Goal: Transaction & Acquisition: Purchase product/service

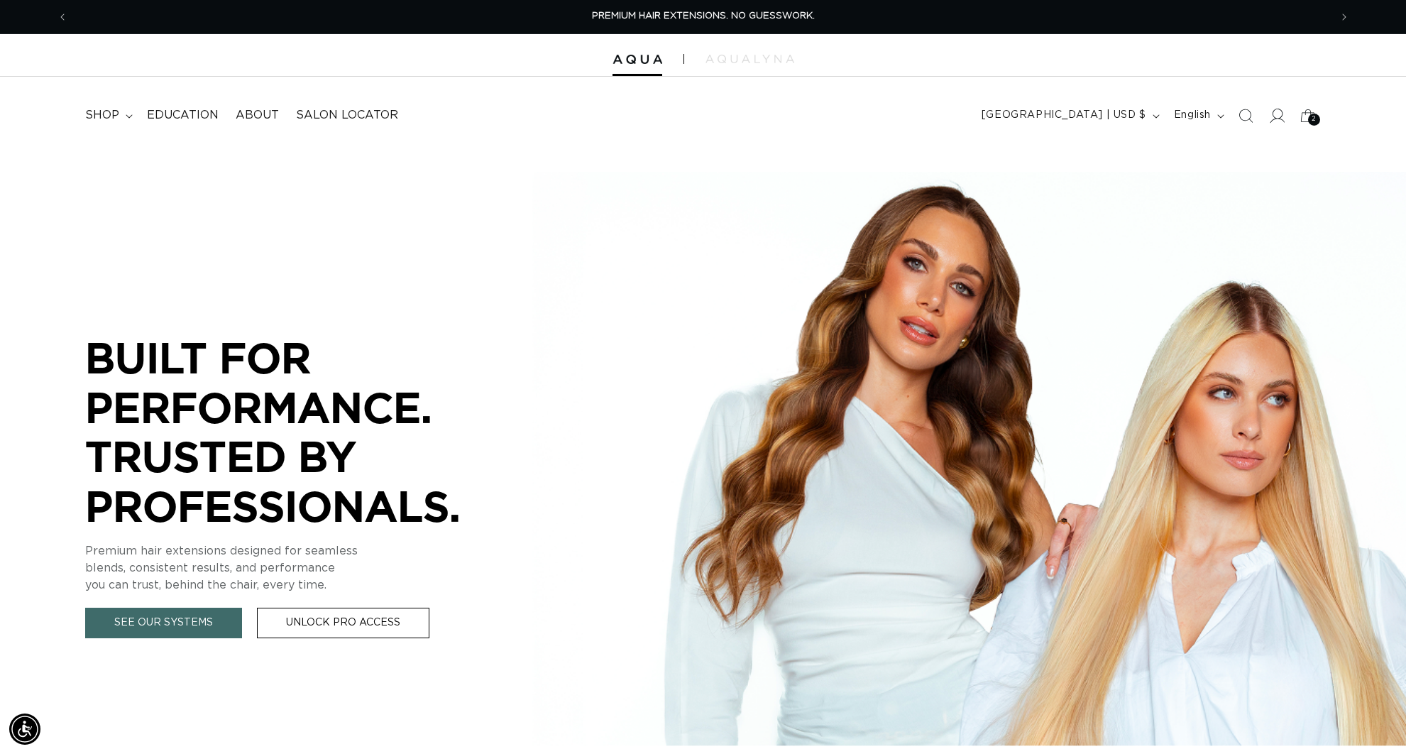
click at [1272, 114] on icon at bounding box center [1276, 115] width 15 height 15
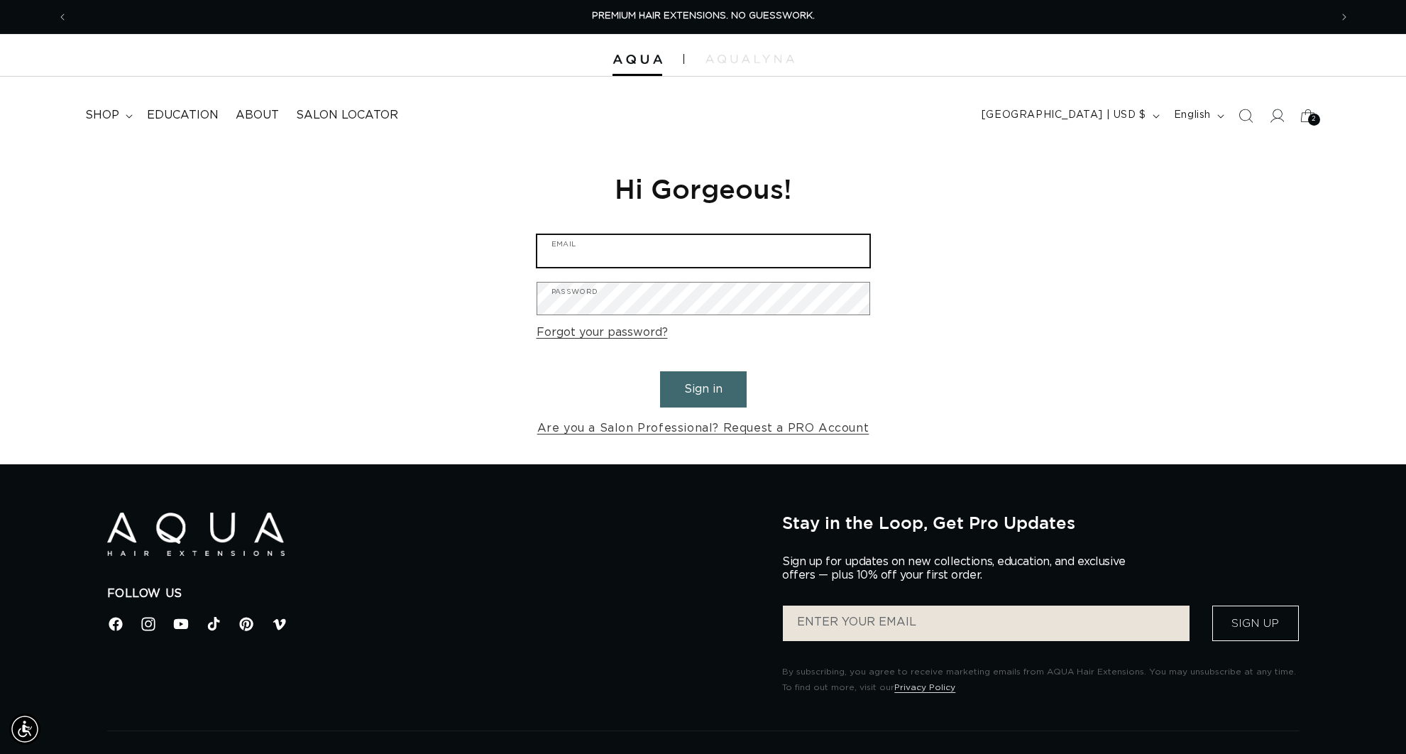
type input "hairtechniquellc5@gmail.com"
click at [725, 393] on button "Sign in" at bounding box center [703, 389] width 87 height 36
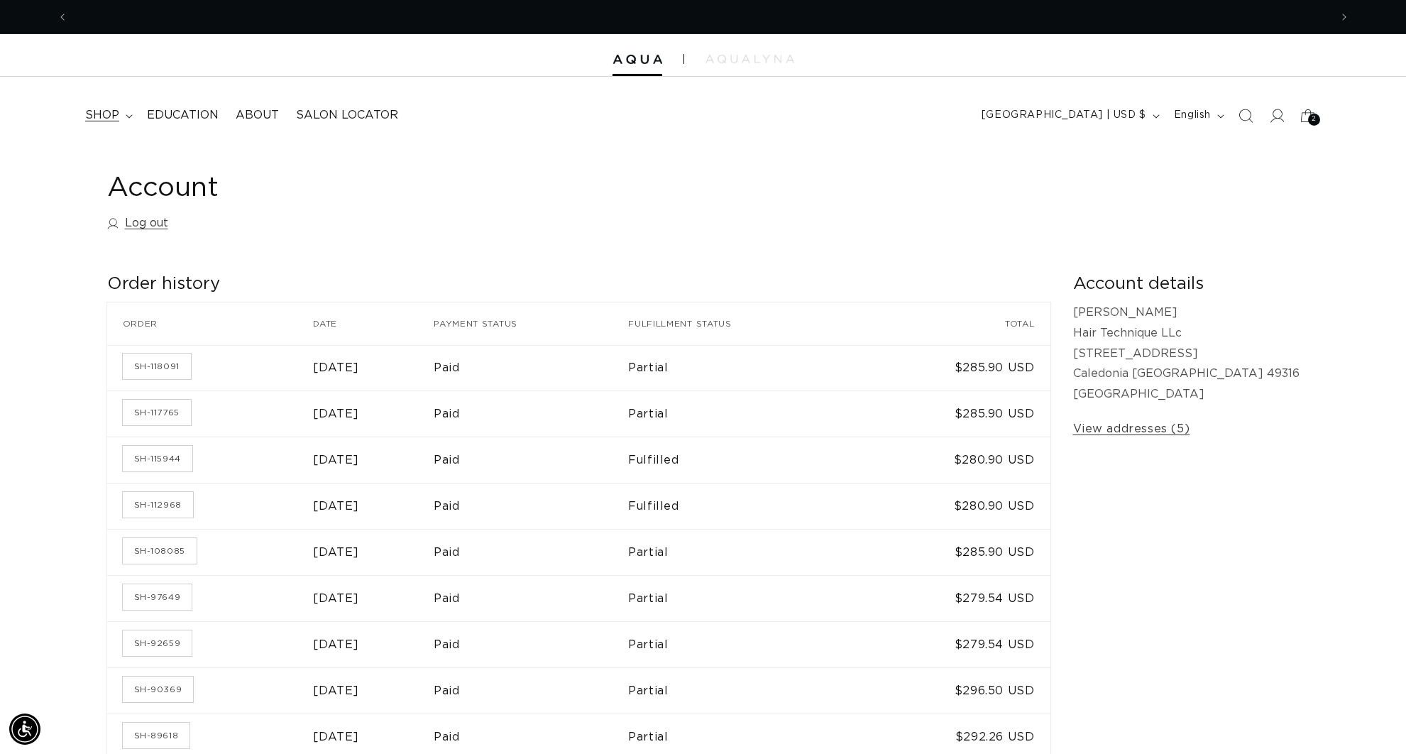
scroll to position [0, 2524]
click at [108, 115] on span "shop" at bounding box center [102, 115] width 34 height 15
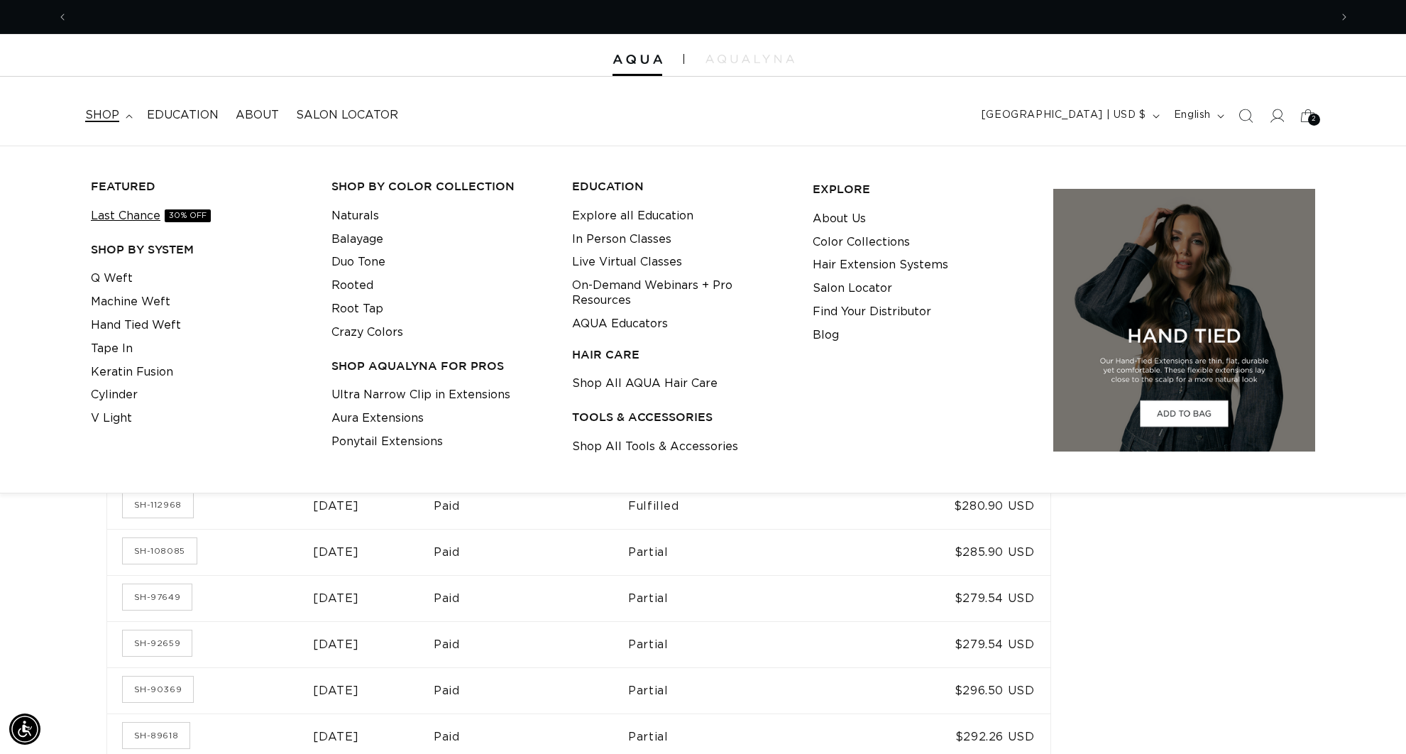
scroll to position [0, 0]
click at [124, 275] on link "Q Weft" at bounding box center [112, 278] width 42 height 23
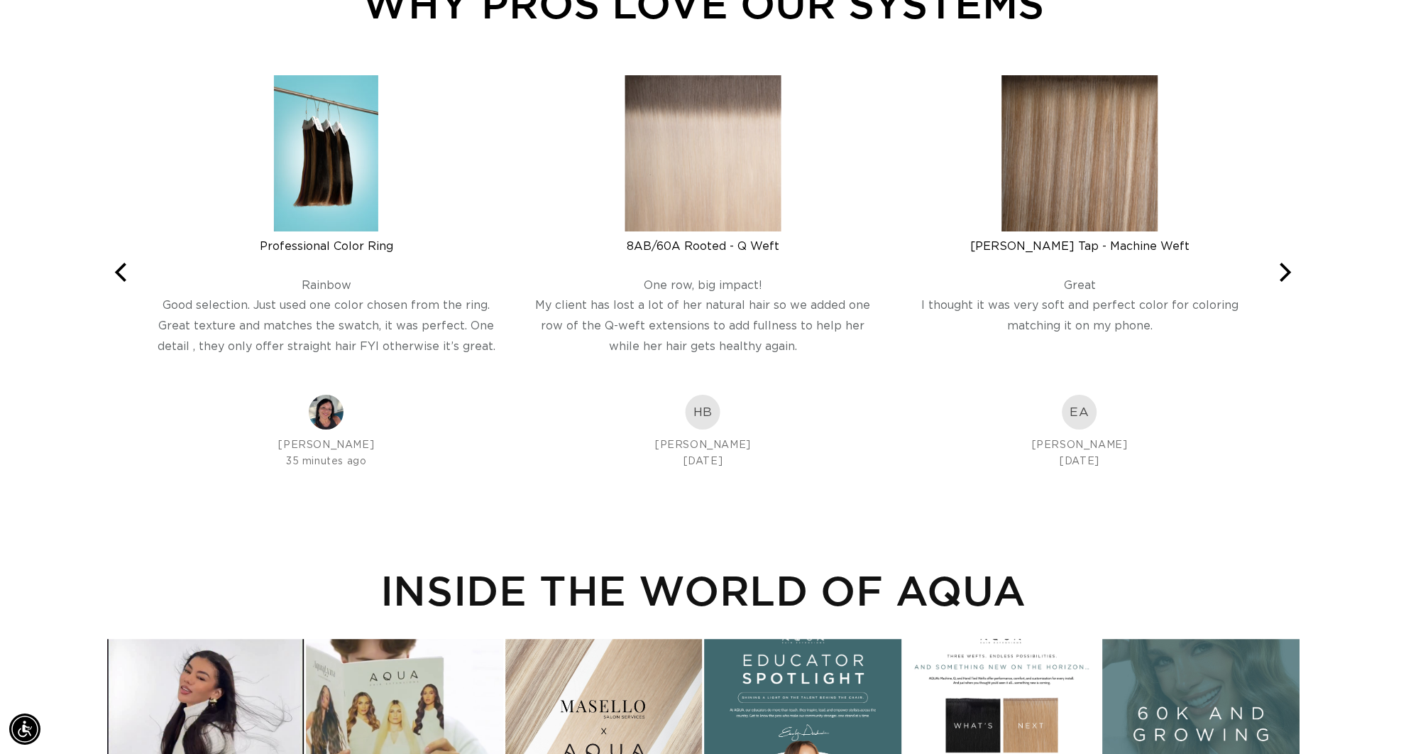
scroll to position [2475, 0]
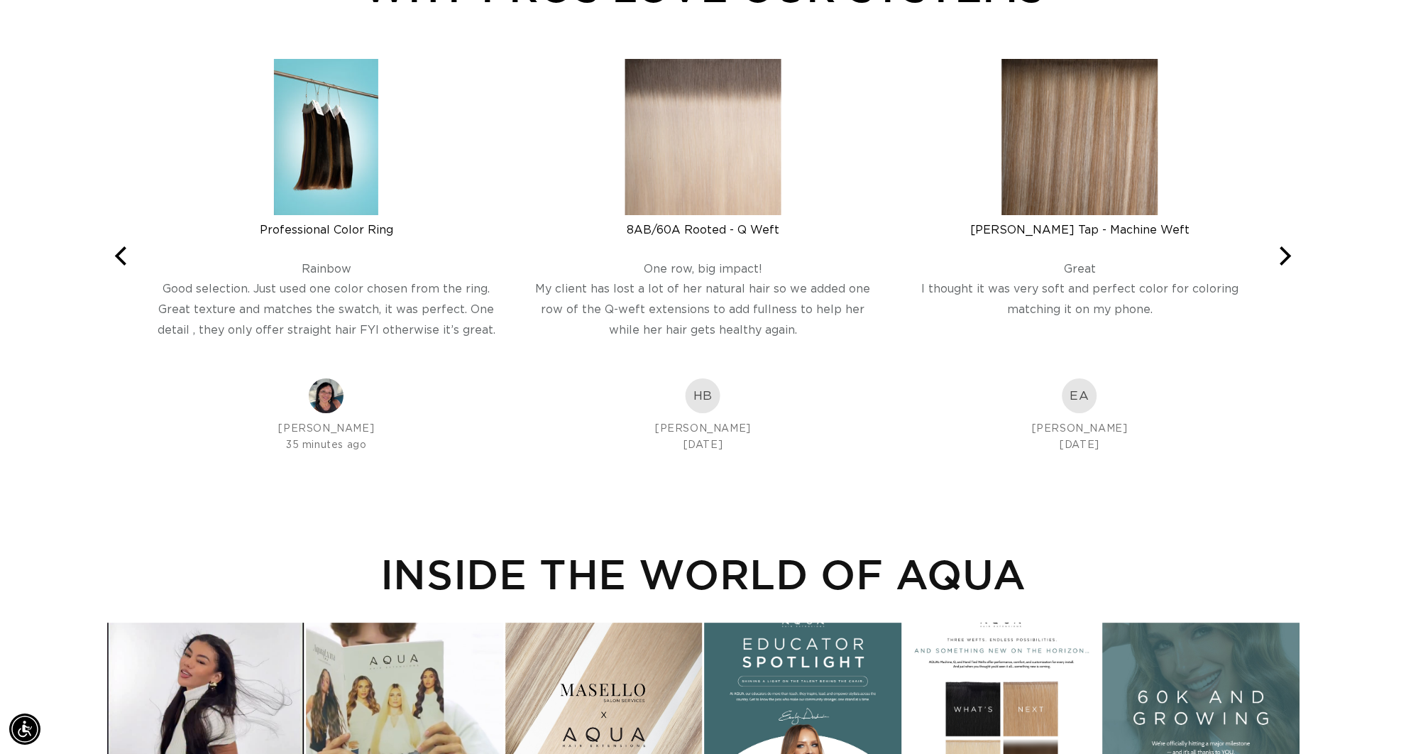
click at [732, 156] on img at bounding box center [702, 137] width 156 height 156
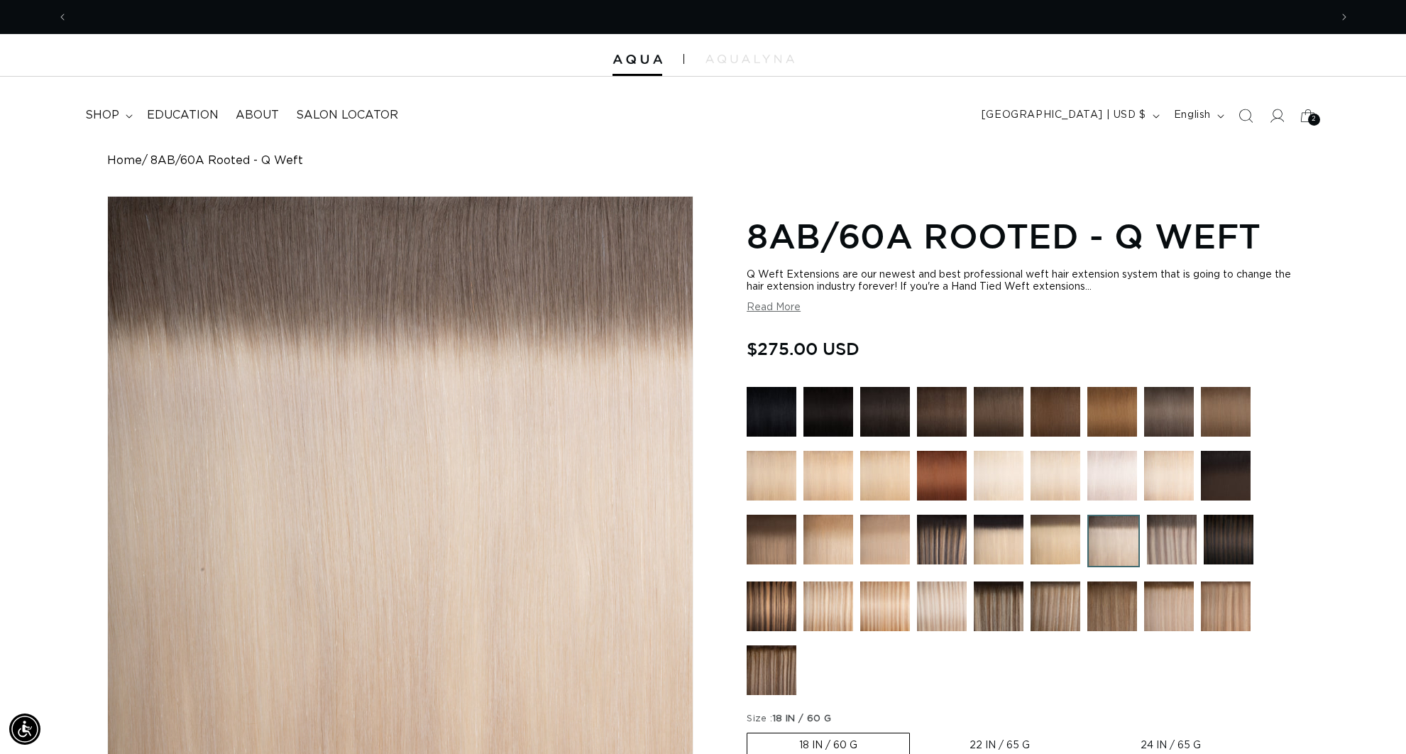
scroll to position [0, 1262]
click at [1179, 536] on img at bounding box center [1172, 539] width 50 height 50
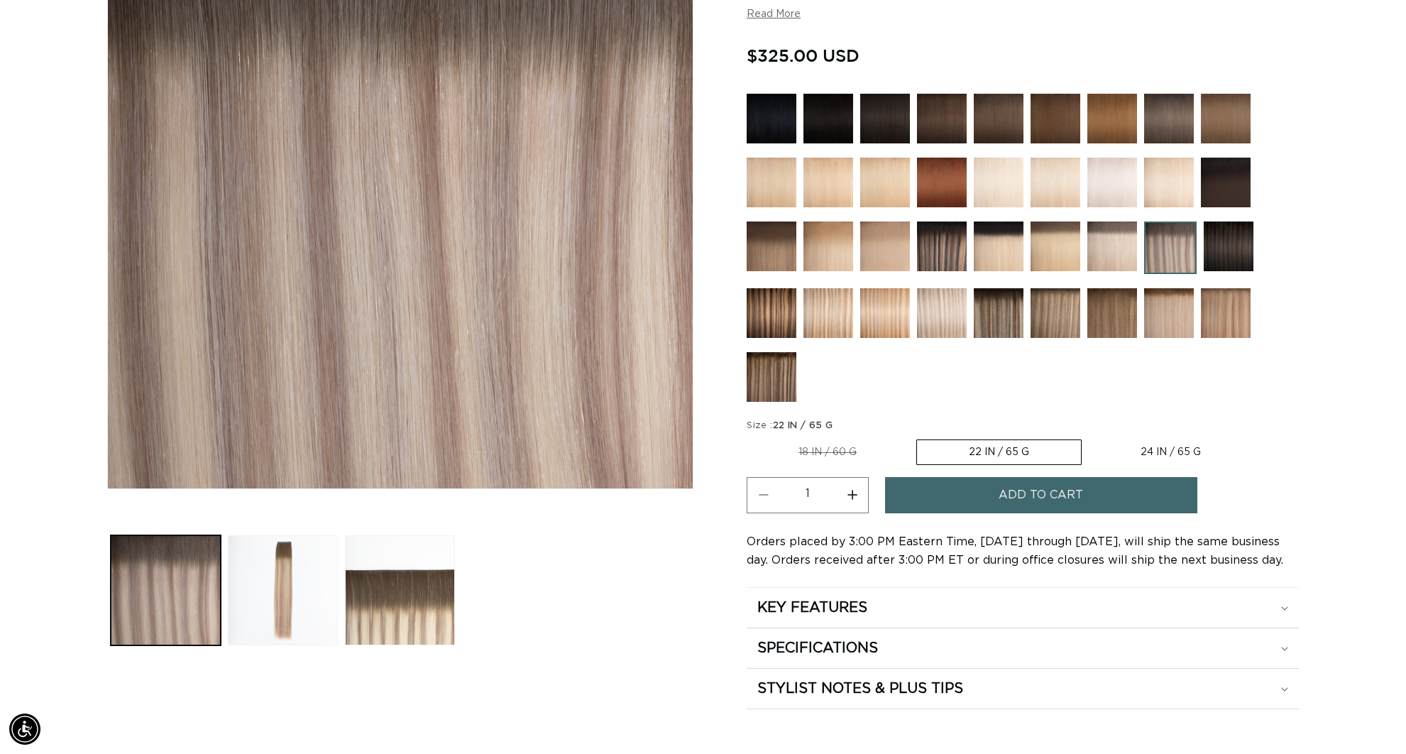
scroll to position [0, 2524]
click at [979, 450] on label "22 IN / 65 G Variant sold out or unavailable" at bounding box center [998, 452] width 165 height 26
click at [916, 437] on input "22 IN / 65 G Variant sold out or unavailable" at bounding box center [915, 436] width 1 height 1
click at [833, 446] on label "18 IN / 60 G Variant sold out or unavailable" at bounding box center [828, 452] width 162 height 24
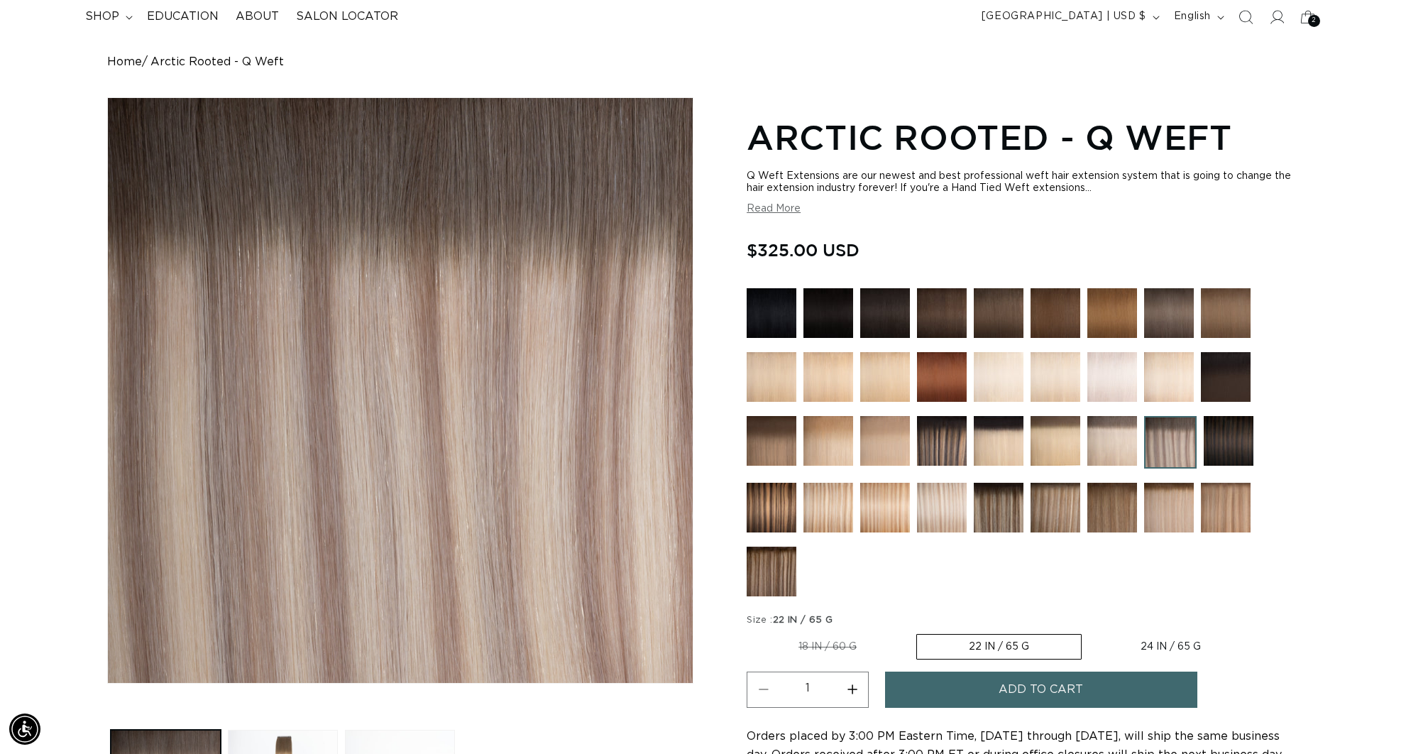
scroll to position [0, 1262]
click at [815, 646] on label "18 IN / 60 G Variant sold out or unavailable" at bounding box center [828, 646] width 162 height 24
click at [751, 632] on input "18 IN / 60 G Variant sold out or unavailable" at bounding box center [750, 631] width 1 height 1
radio input "true"
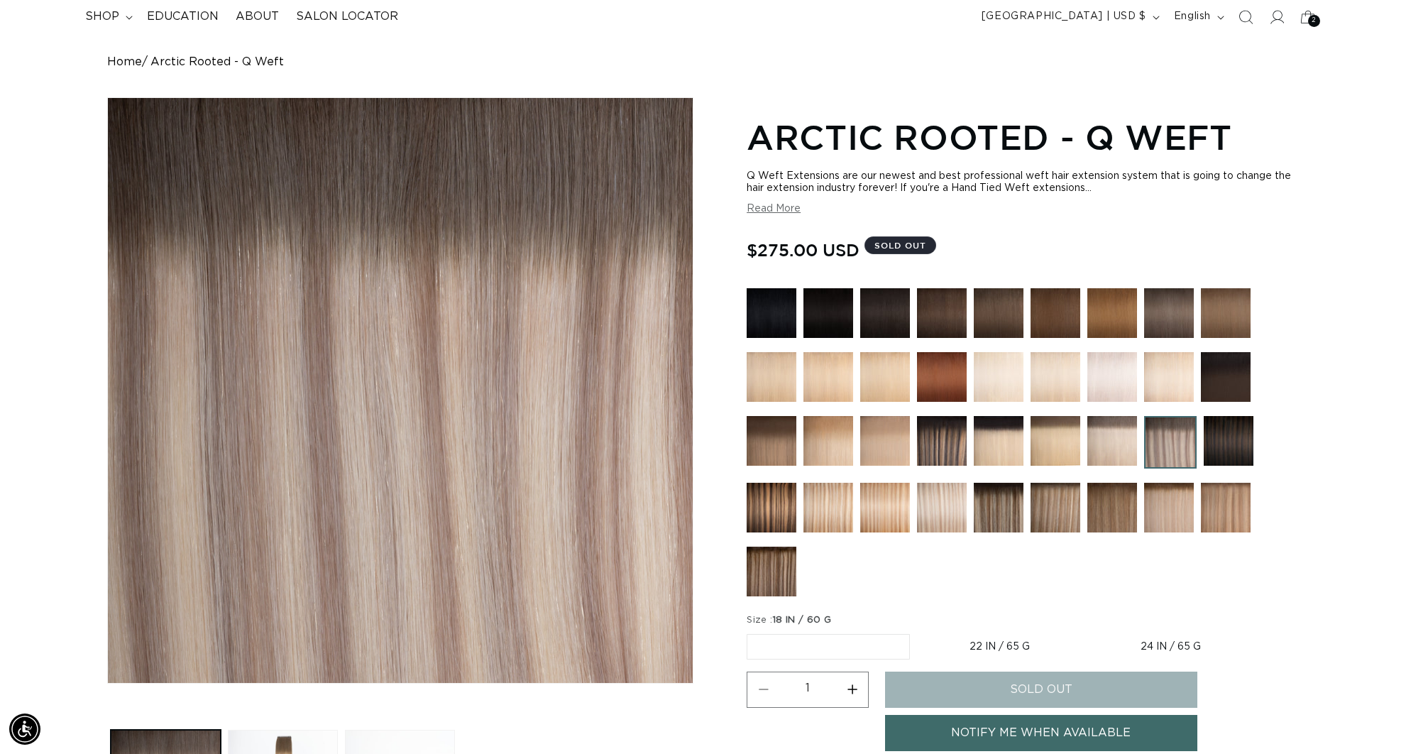
scroll to position [0, 2524]
drag, startPoint x: 1024, startPoint y: 641, endPoint x: 1031, endPoint y: 643, distance: 7.4
click at [1024, 641] on label "22 IN / 65 G Variant sold out or unavailable" at bounding box center [1000, 646] width 164 height 24
click at [918, 632] on input "22 IN / 65 G Variant sold out or unavailable" at bounding box center [917, 631] width 1 height 1
radio input "true"
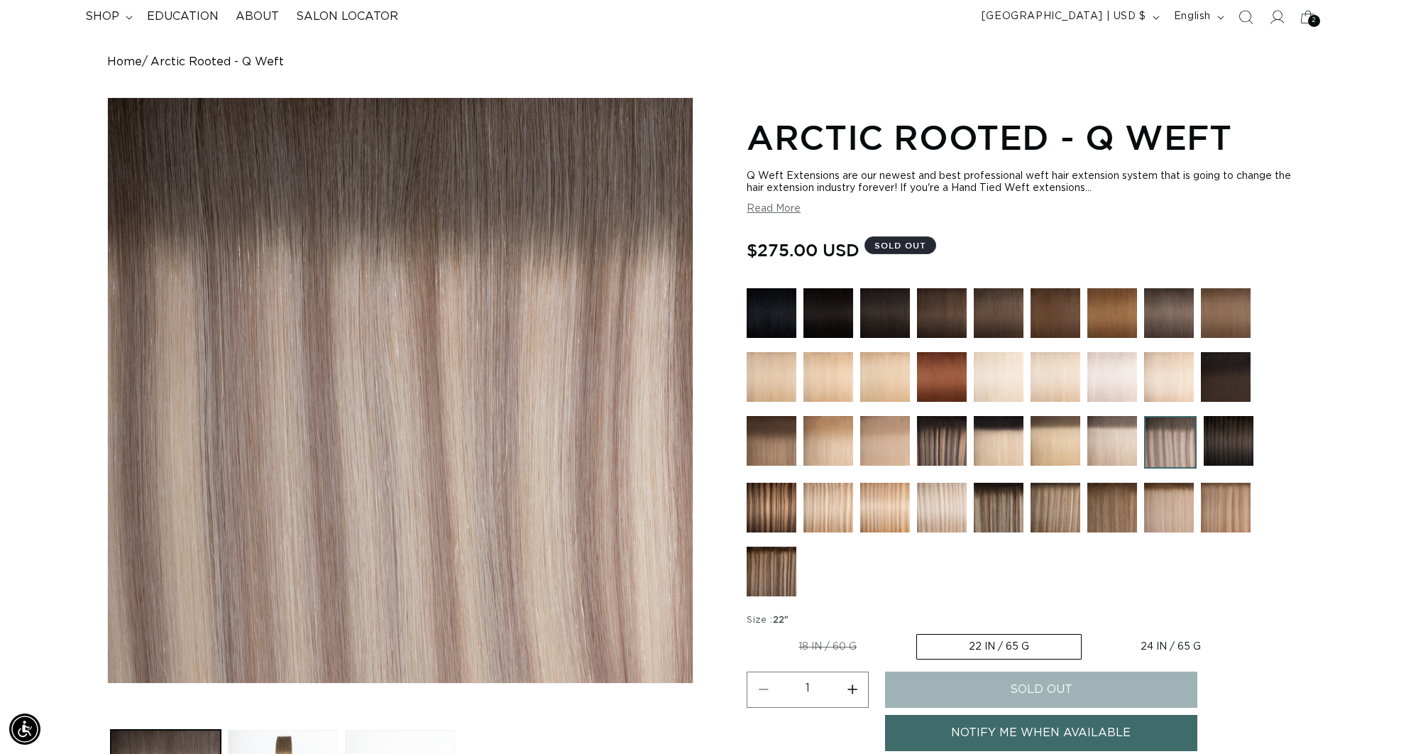
scroll to position [0, 0]
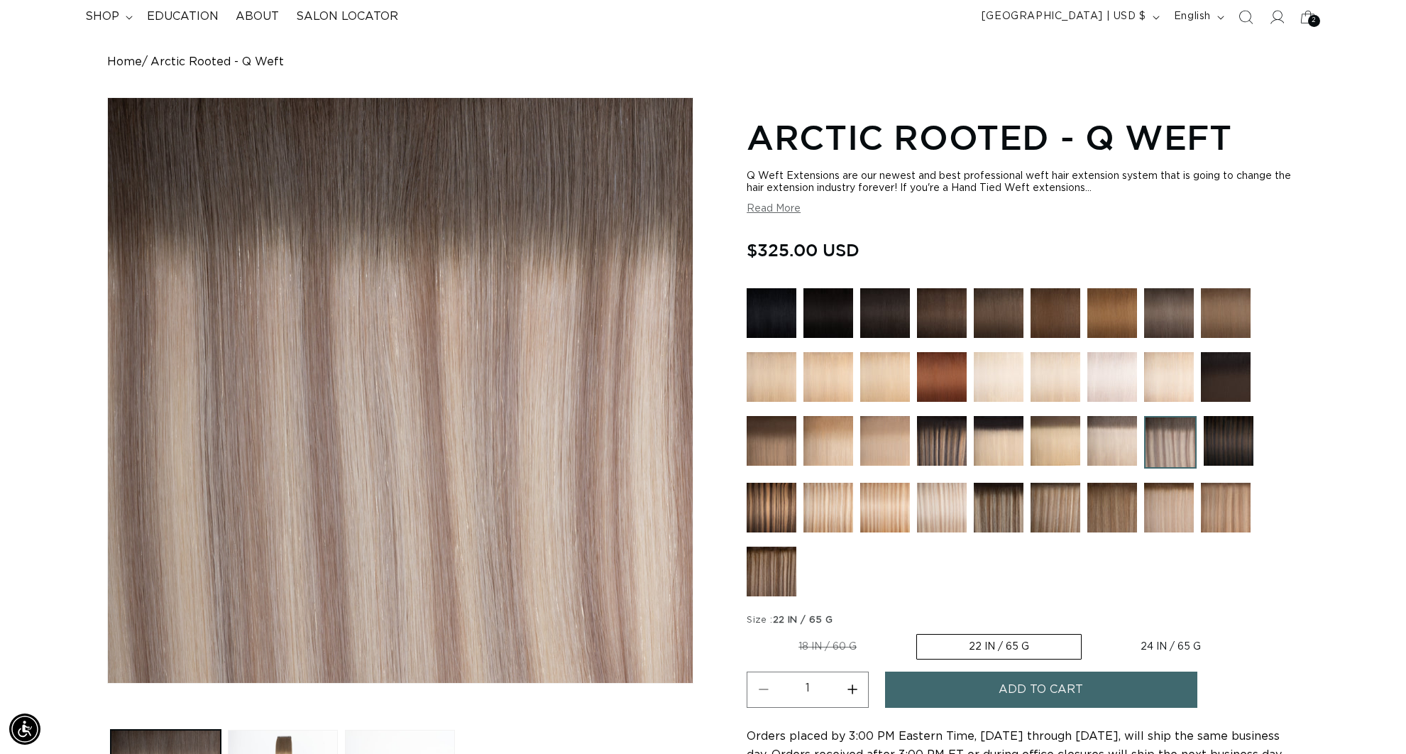
click at [1155, 649] on label "24 IN / 65 G Variant sold out or unavailable" at bounding box center [1171, 646] width 164 height 24
click at [1089, 632] on input "24 IN / 65 G Variant sold out or unavailable" at bounding box center [1089, 631] width 1 height 1
radio input "true"
click at [1020, 646] on label "22 IN / 65 G Variant sold out or unavailable" at bounding box center [998, 646] width 164 height 24
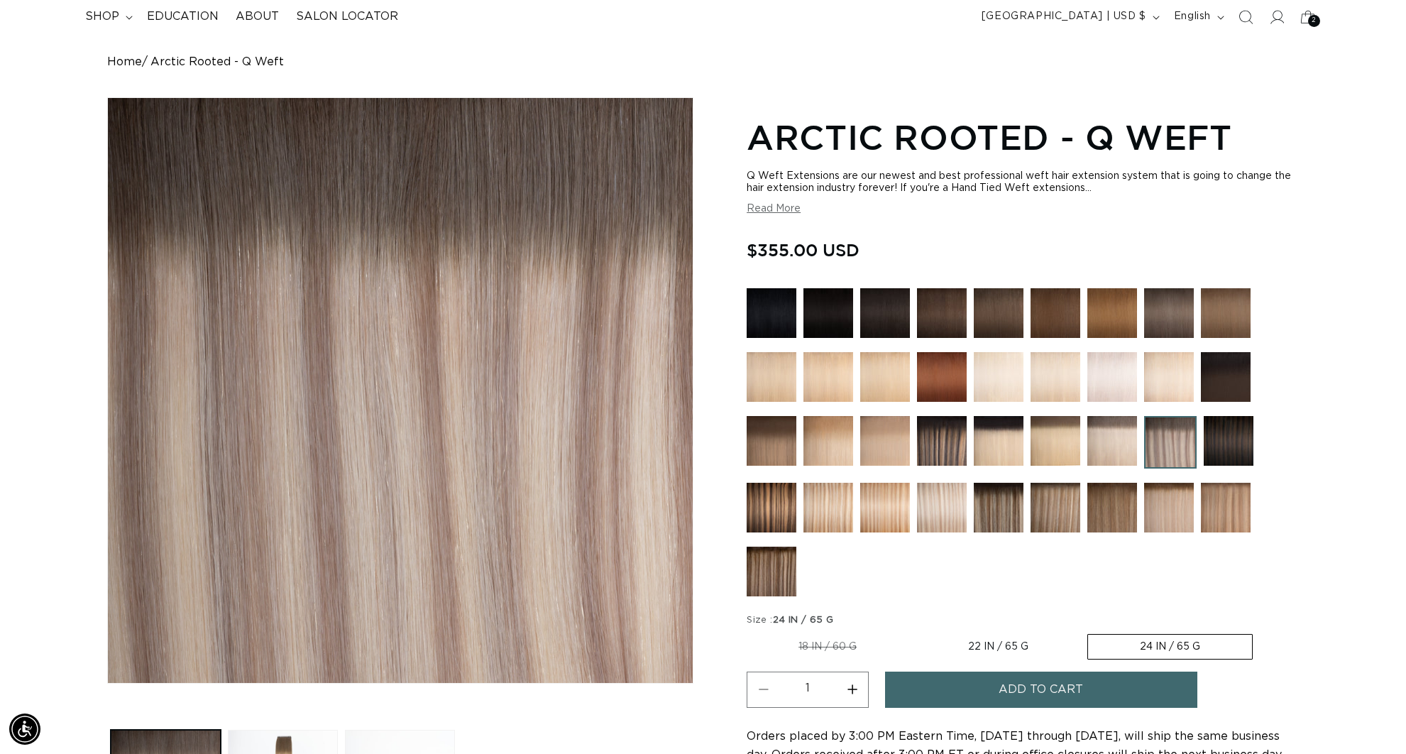
click at [916, 632] on input "22 IN / 65 G Variant sold out or unavailable" at bounding box center [915, 631] width 1 height 1
radio input "true"
click at [843, 648] on label "18 IN / 60 G Variant sold out or unavailable" at bounding box center [828, 646] width 162 height 24
click at [751, 632] on input "18 IN / 60 G Variant sold out or unavailable" at bounding box center [750, 631] width 1 height 1
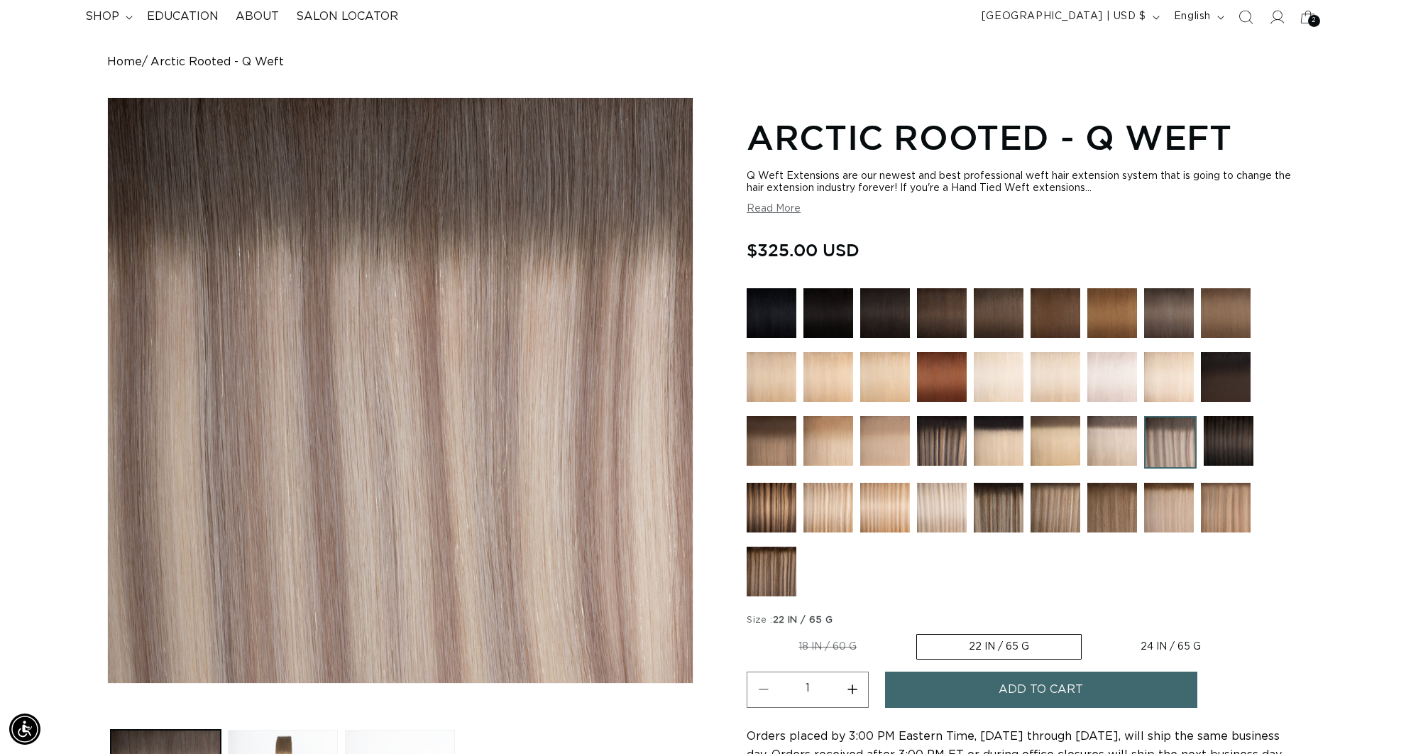
radio input "true"
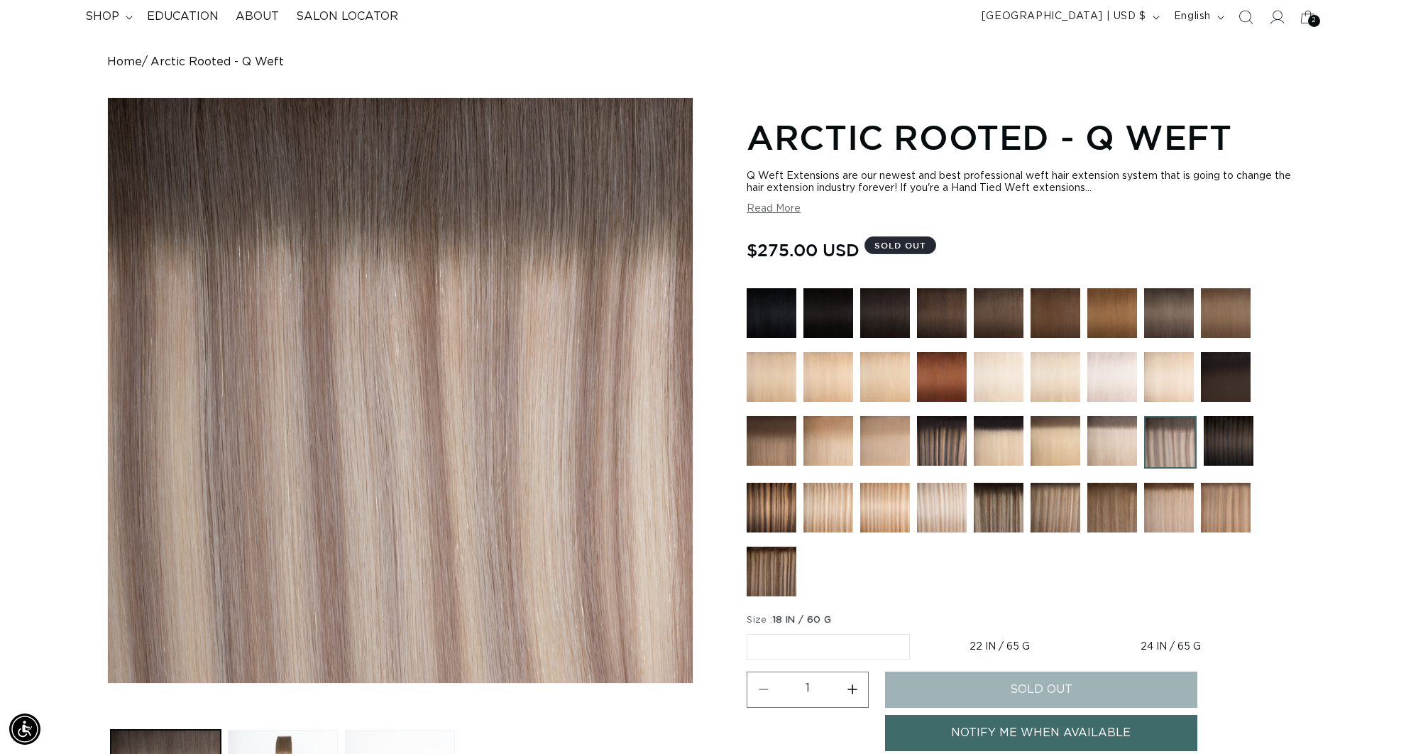
scroll to position [0, 2524]
